Goal: Task Accomplishment & Management: Complete application form

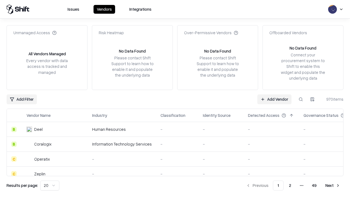
click at [275, 99] on link "Add Vendor" at bounding box center [275, 99] width 34 height 10
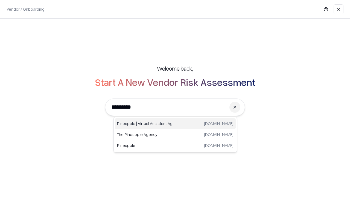
click at [175, 124] on div "Pineapple | Virtual Assistant Agency [DOMAIN_NAME]" at bounding box center [175, 123] width 121 height 11
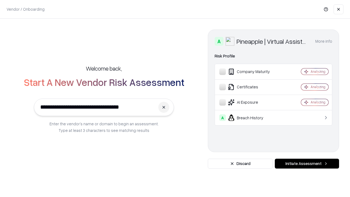
type input "**********"
click at [307, 164] on button "Initiate Assessment" at bounding box center [307, 164] width 64 height 10
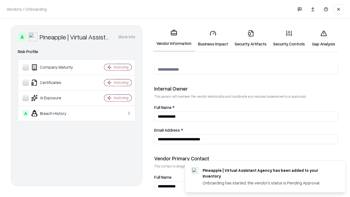
scroll to position [284, 0]
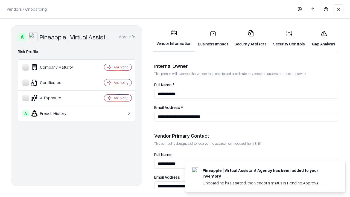
click at [213, 38] on link "Business Impact" at bounding box center [213, 38] width 37 height 25
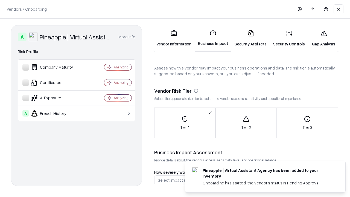
click at [324, 38] on link "Gap Analysis" at bounding box center [323, 38] width 31 height 25
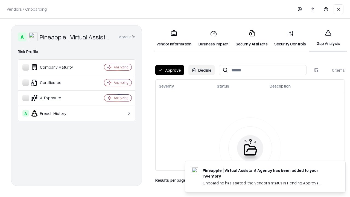
click at [170, 70] on button "Approve" at bounding box center [169, 70] width 29 height 10
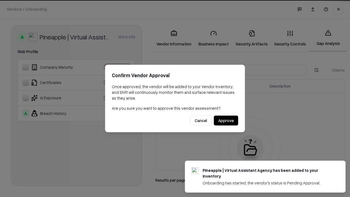
click at [226, 120] on button "Approve" at bounding box center [226, 121] width 24 height 10
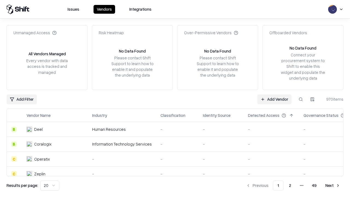
type input "**********"
click at [275, 99] on link "Add Vendor" at bounding box center [275, 99] width 34 height 10
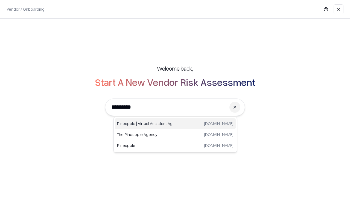
click at [175, 124] on div "Pineapple | Virtual Assistant Agency [DOMAIN_NAME]" at bounding box center [175, 123] width 121 height 11
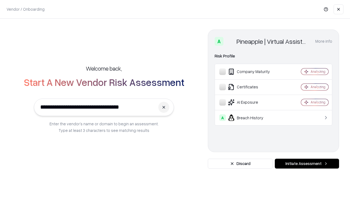
type input "**********"
click at [307, 164] on button "Initiate Assessment" at bounding box center [307, 164] width 64 height 10
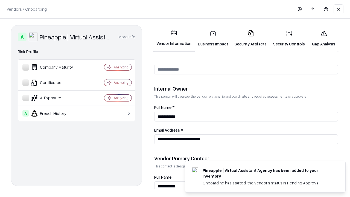
scroll to position [284, 0]
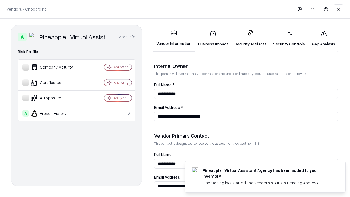
click at [324, 38] on link "Gap Analysis" at bounding box center [323, 38] width 31 height 25
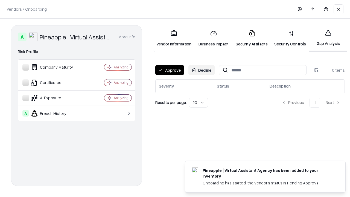
click at [170, 70] on button "Approve" at bounding box center [169, 70] width 29 height 10
